Goal: Navigation & Orientation: Find specific page/section

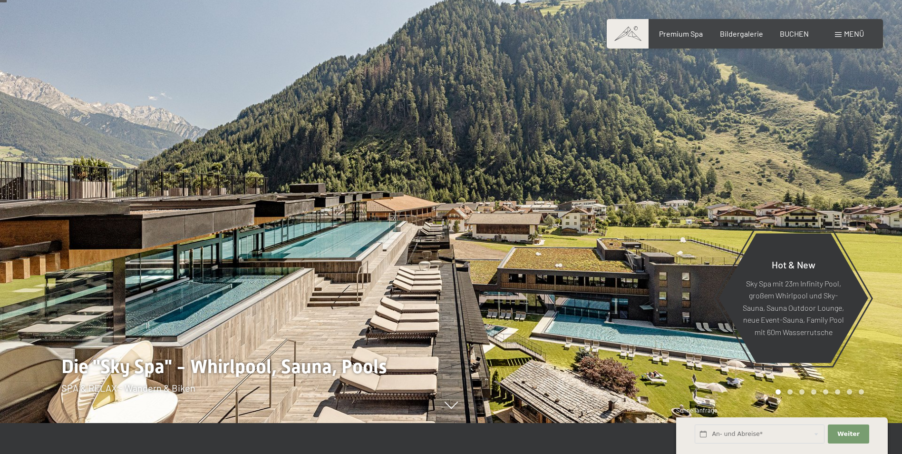
scroll to position [48, 0]
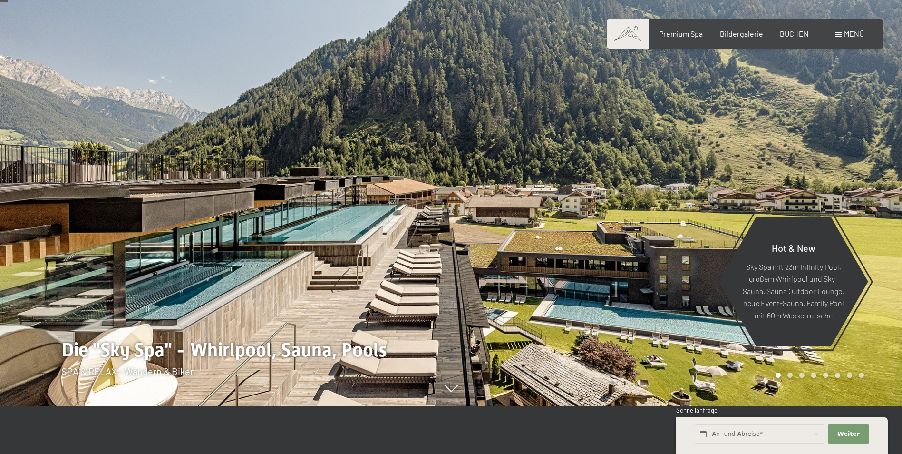
click at [792, 377] on div "Carousel Pagination" at bounding box center [818, 374] width 92 height 5
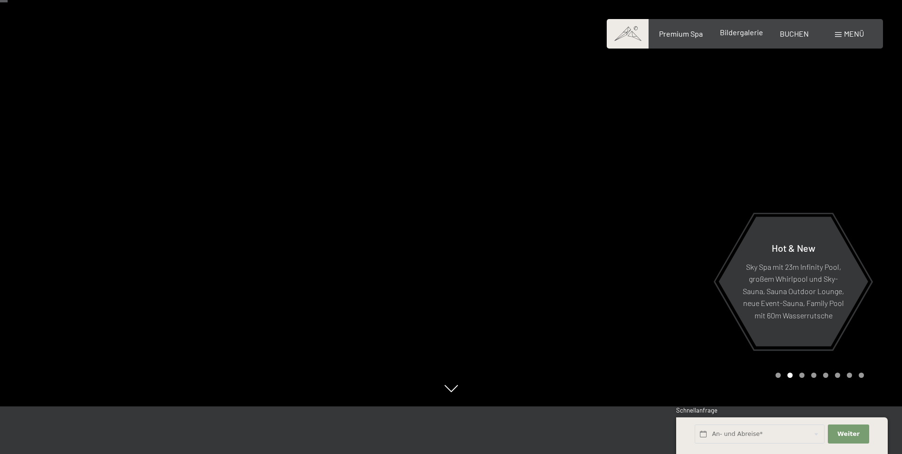
click at [749, 36] on span "Bildergalerie" at bounding box center [741, 32] width 43 height 9
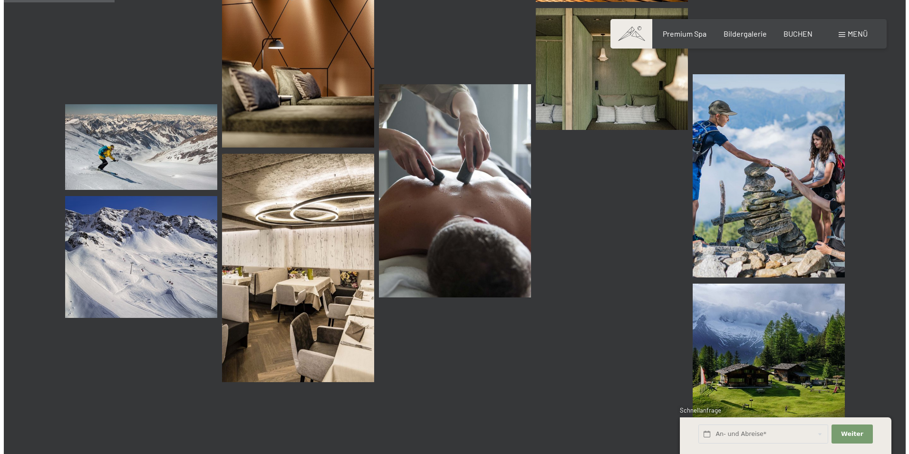
scroll to position [1521, 0]
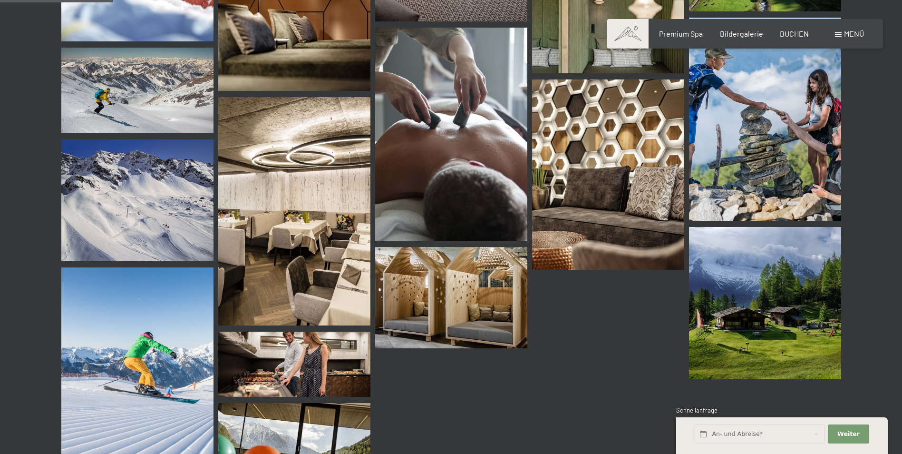
click at [839, 34] on span at bounding box center [838, 34] width 7 height 5
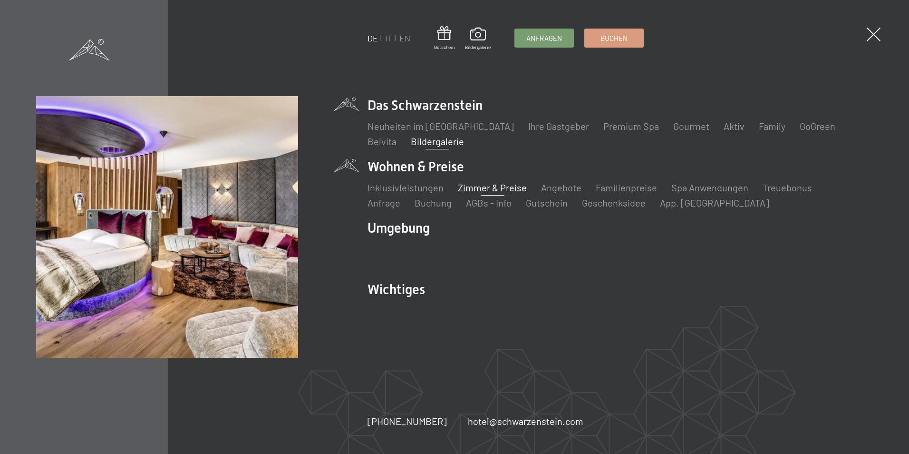
click at [477, 184] on link "Zimmer & Preise" at bounding box center [492, 187] width 69 height 11
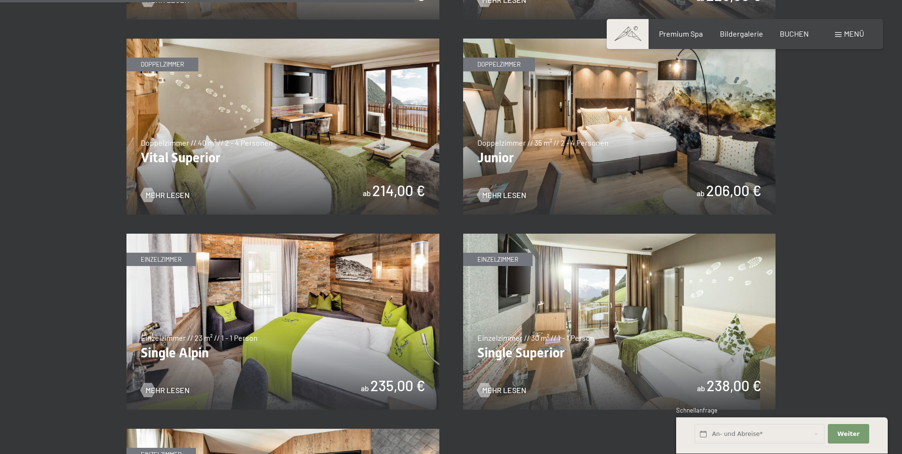
scroll to position [1393, 0]
